Goal: Task Accomplishment & Management: Use online tool/utility

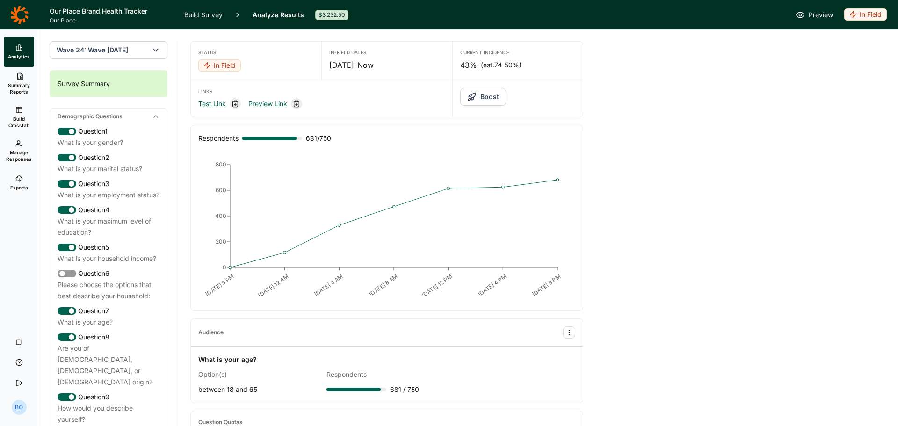
click at [21, 18] on icon at bounding box center [19, 15] width 18 height 19
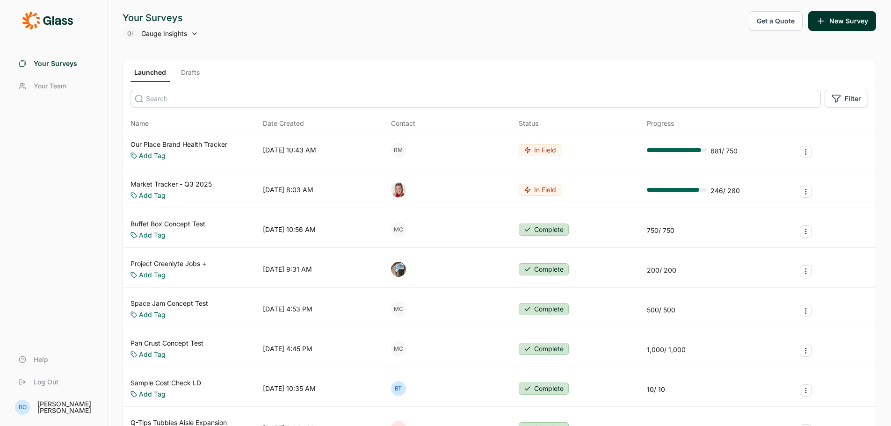
click at [178, 224] on link "Buffet Box Concept Test" at bounding box center [168, 223] width 75 height 9
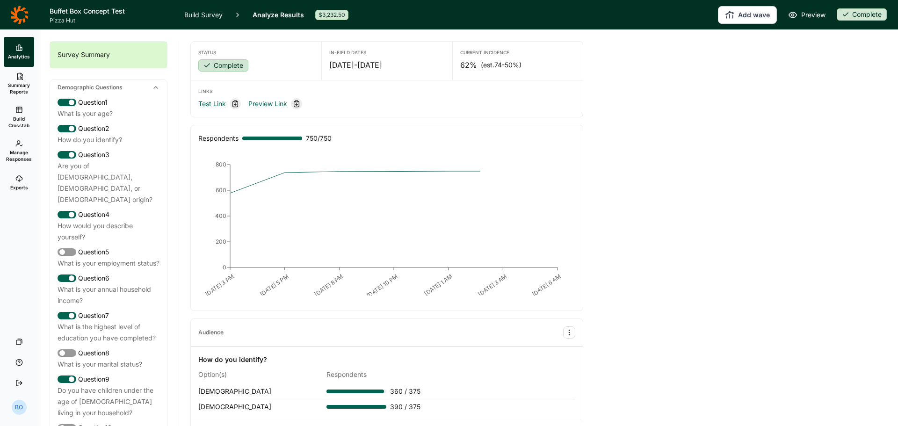
click at [18, 111] on use at bounding box center [19, 110] width 6 height 6
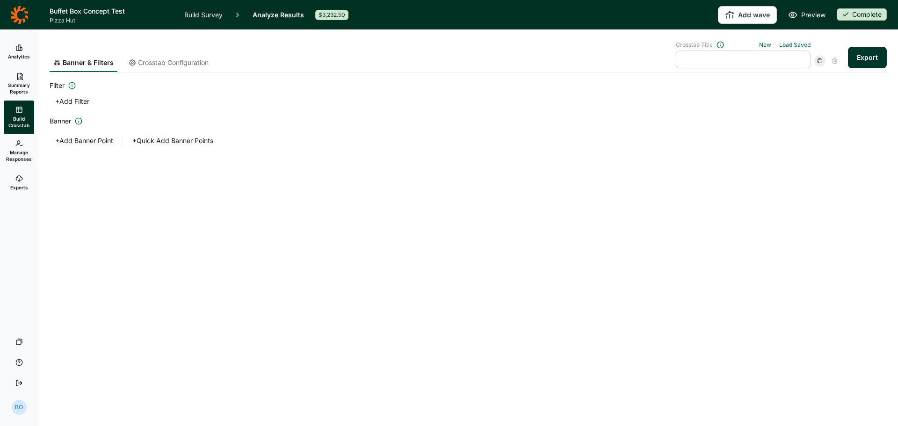
click at [191, 62] on span "Crosstab Configuration" at bounding box center [173, 62] width 71 height 9
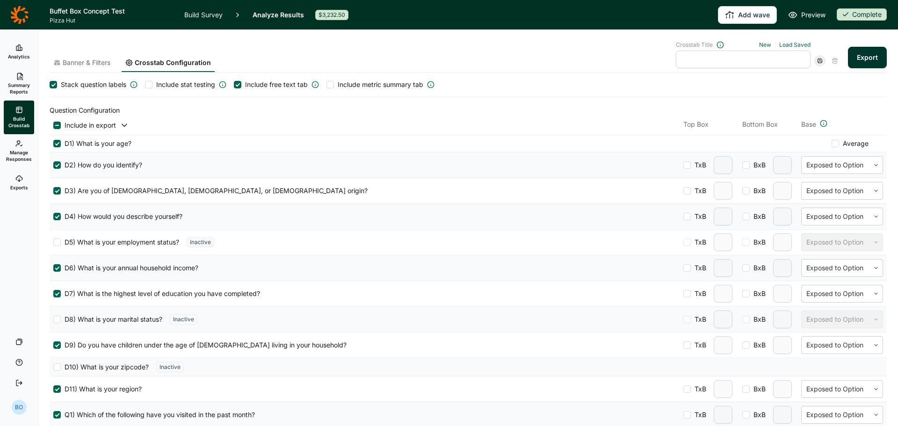
click at [86, 60] on span "Banner & Filters" at bounding box center [87, 62] width 48 height 9
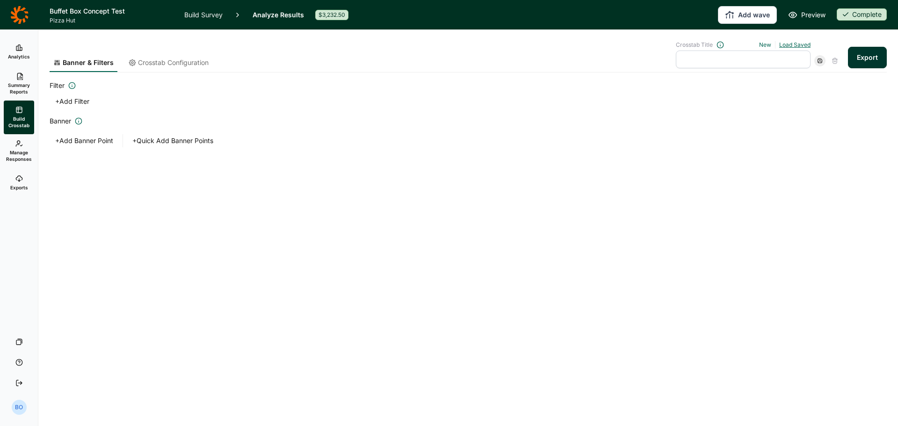
click at [785, 44] on link "Load Saved" at bounding box center [795, 44] width 31 height 7
click at [730, 87] on div "Lapsed Users" at bounding box center [739, 86] width 135 height 13
type input "Lapsed Users"
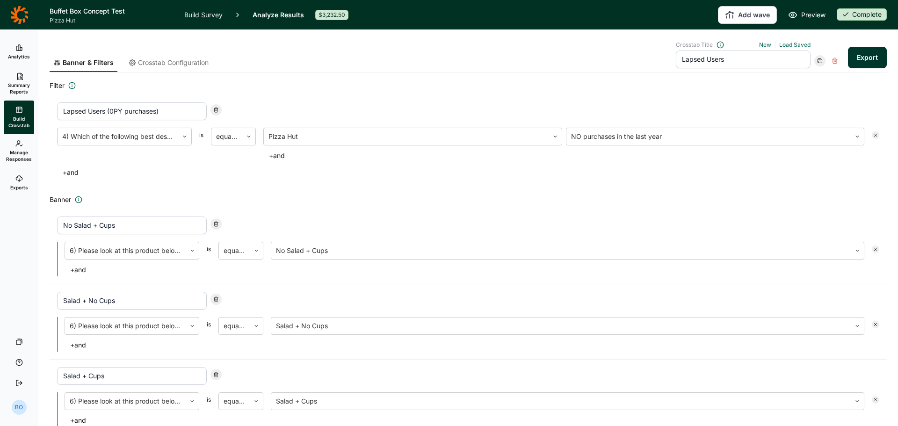
click at [14, 183] on link "Exports" at bounding box center [19, 183] width 30 height 30
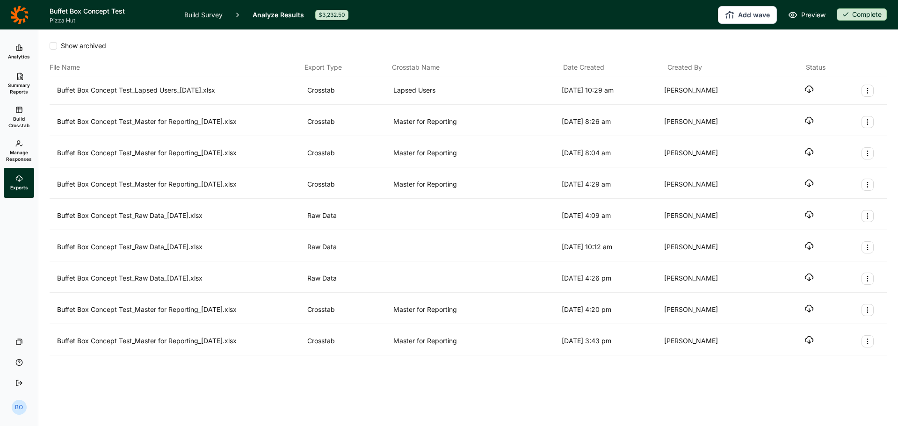
click at [810, 90] on use "button" at bounding box center [810, 89] width 8 height 7
click at [28, 111] on link "Build Crosstab" at bounding box center [19, 118] width 30 height 34
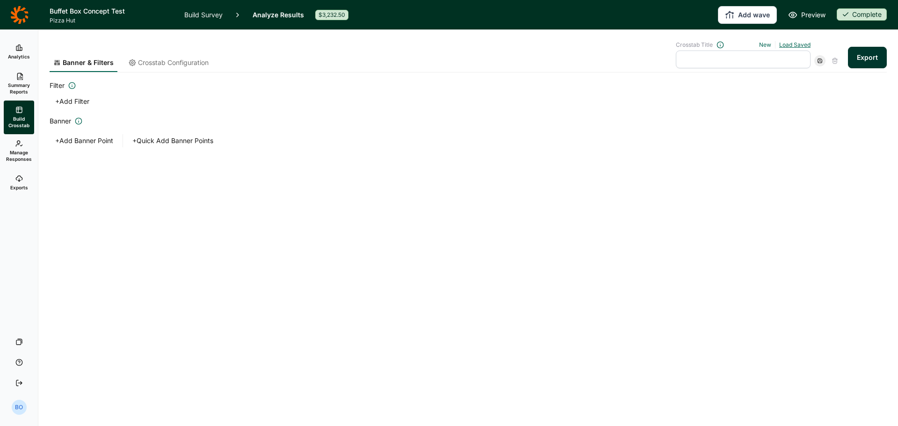
click at [804, 46] on link "Load Saved" at bounding box center [795, 44] width 31 height 7
click at [745, 85] on div "Lapsed Users" at bounding box center [739, 86] width 135 height 13
type input "Lapsed Users"
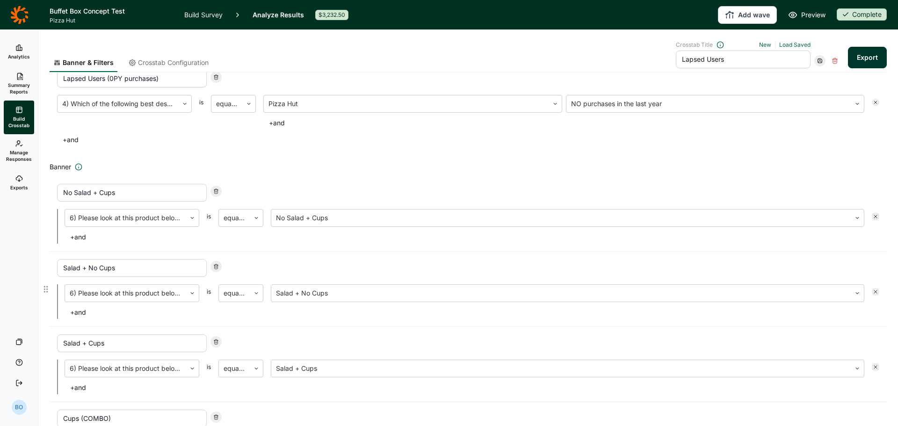
scroll to position [47, 0]
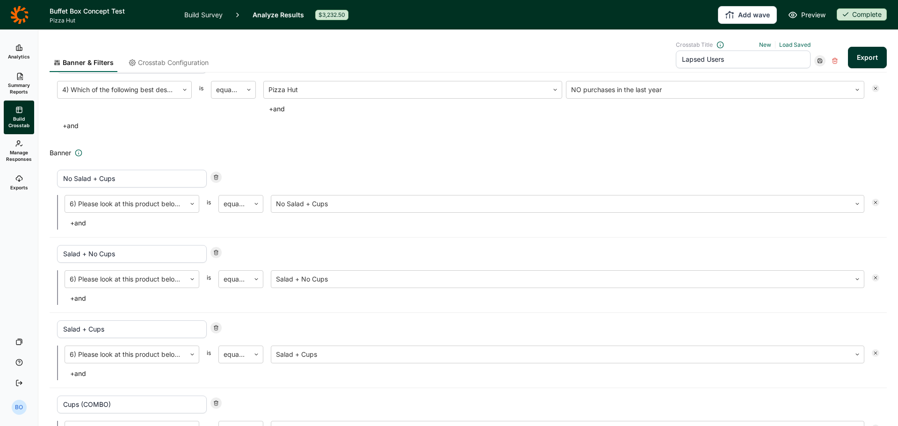
click at [209, 14] on link "Build Survey" at bounding box center [203, 14] width 38 height 29
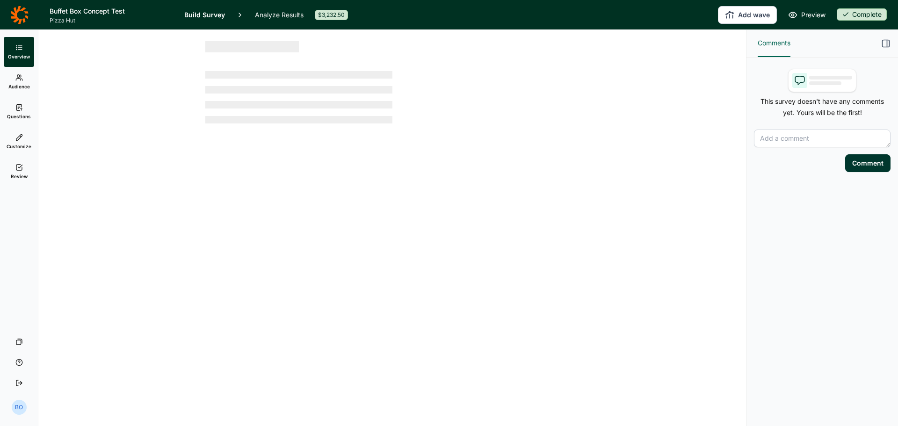
click at [200, 16] on link "Build Survey" at bounding box center [204, 14] width 41 height 29
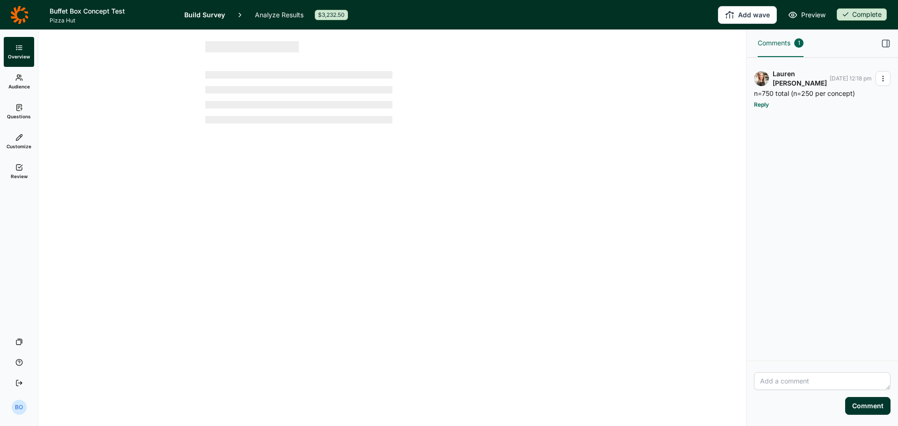
click at [14, 109] on link "Questions" at bounding box center [19, 112] width 30 height 30
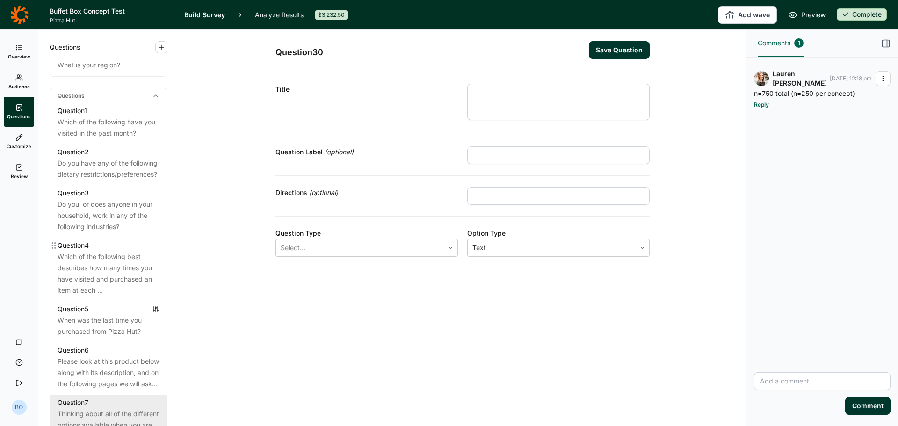
scroll to position [515, 0]
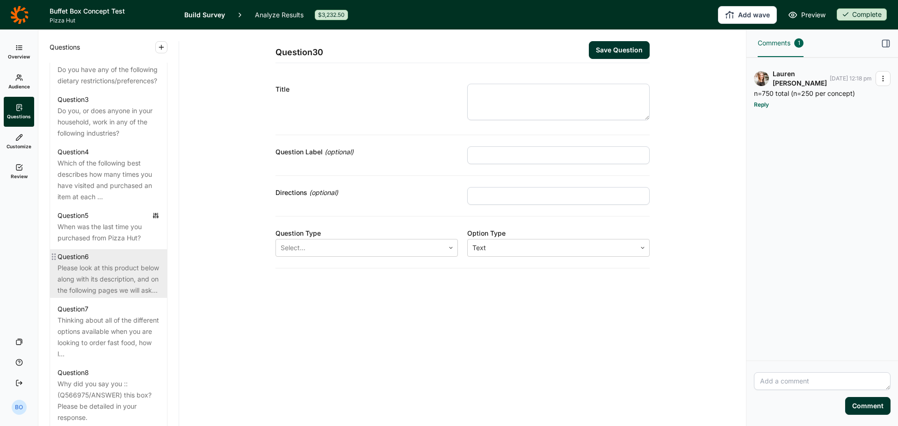
click at [107, 296] on div "Please look at this product below along with its description, and on the follow…" at bounding box center [109, 280] width 102 height 34
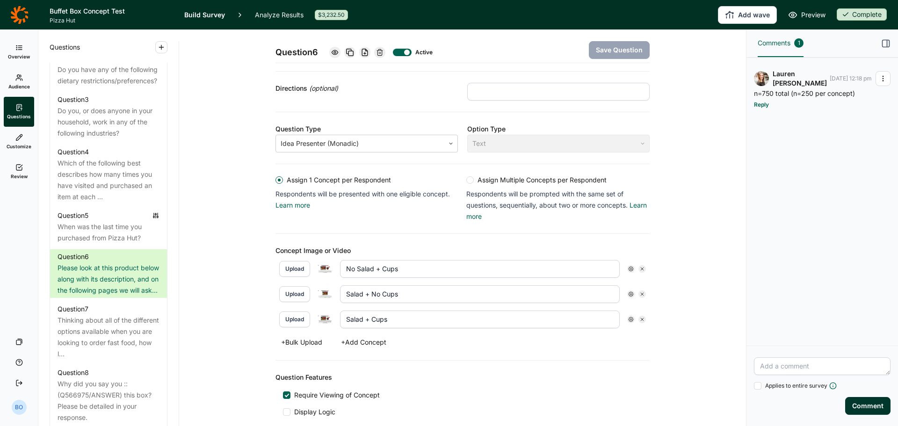
scroll to position [58, 0]
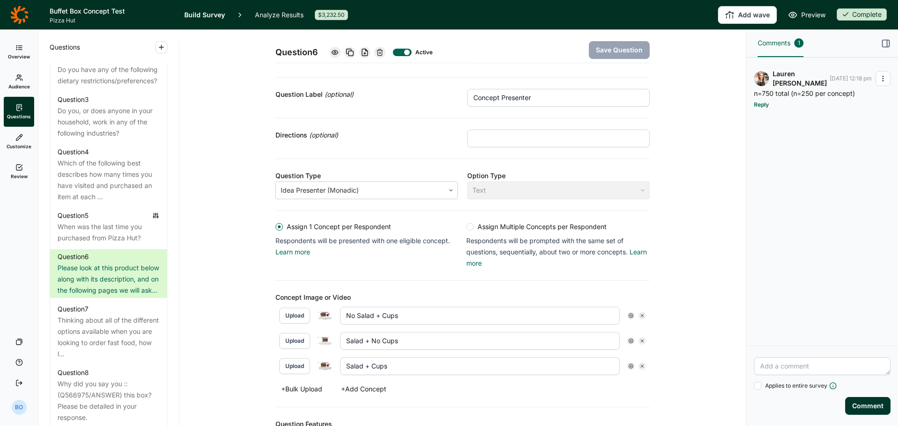
click at [322, 317] on img at bounding box center [325, 316] width 15 height 8
click at [220, 338] on div "Question 6 Active Save Question Title Please look at this product below along w…" at bounding box center [462, 246] width 545 height 548
